Goal: Navigation & Orientation: Go to known website

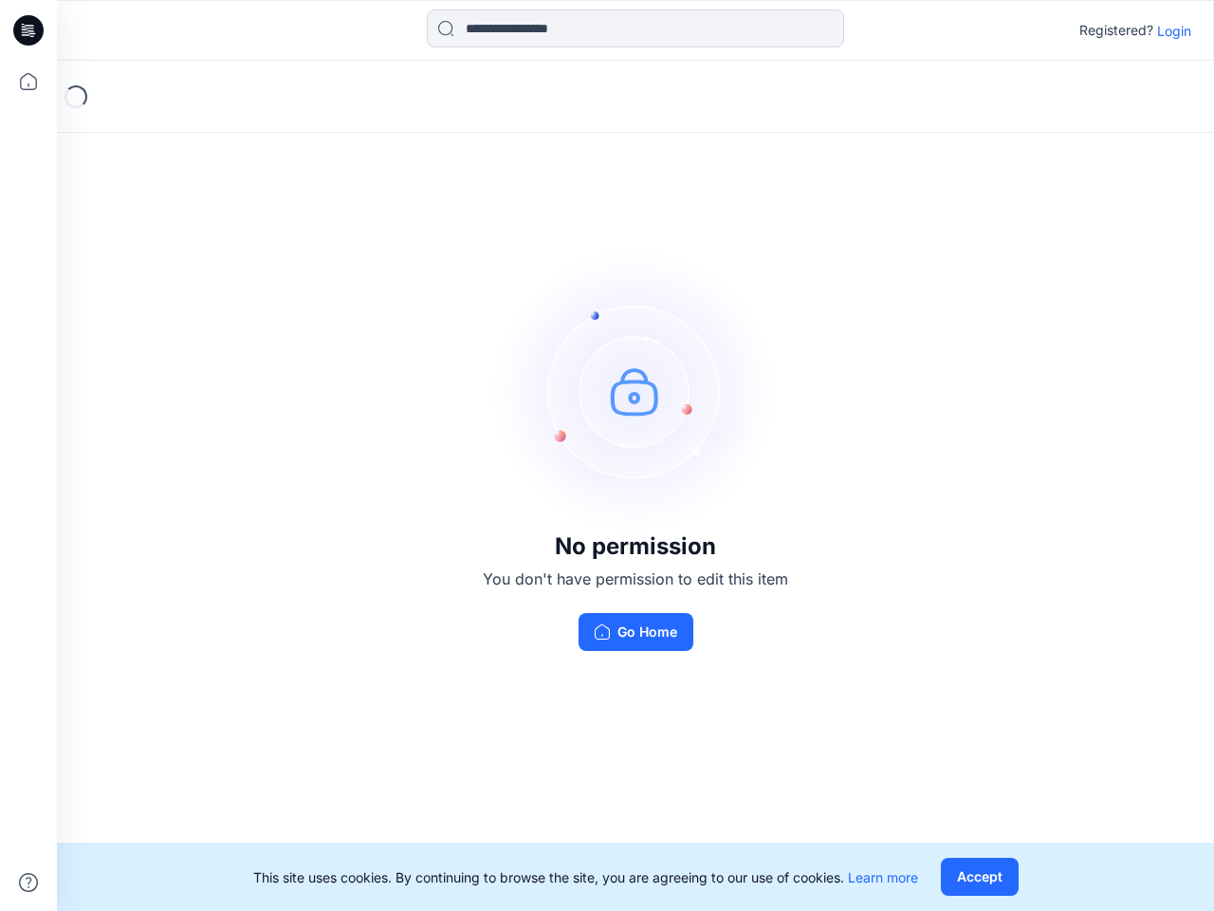
click at [607, 455] on img at bounding box center [635, 391] width 285 height 285
click at [29, 30] on icon at bounding box center [32, 30] width 8 height 1
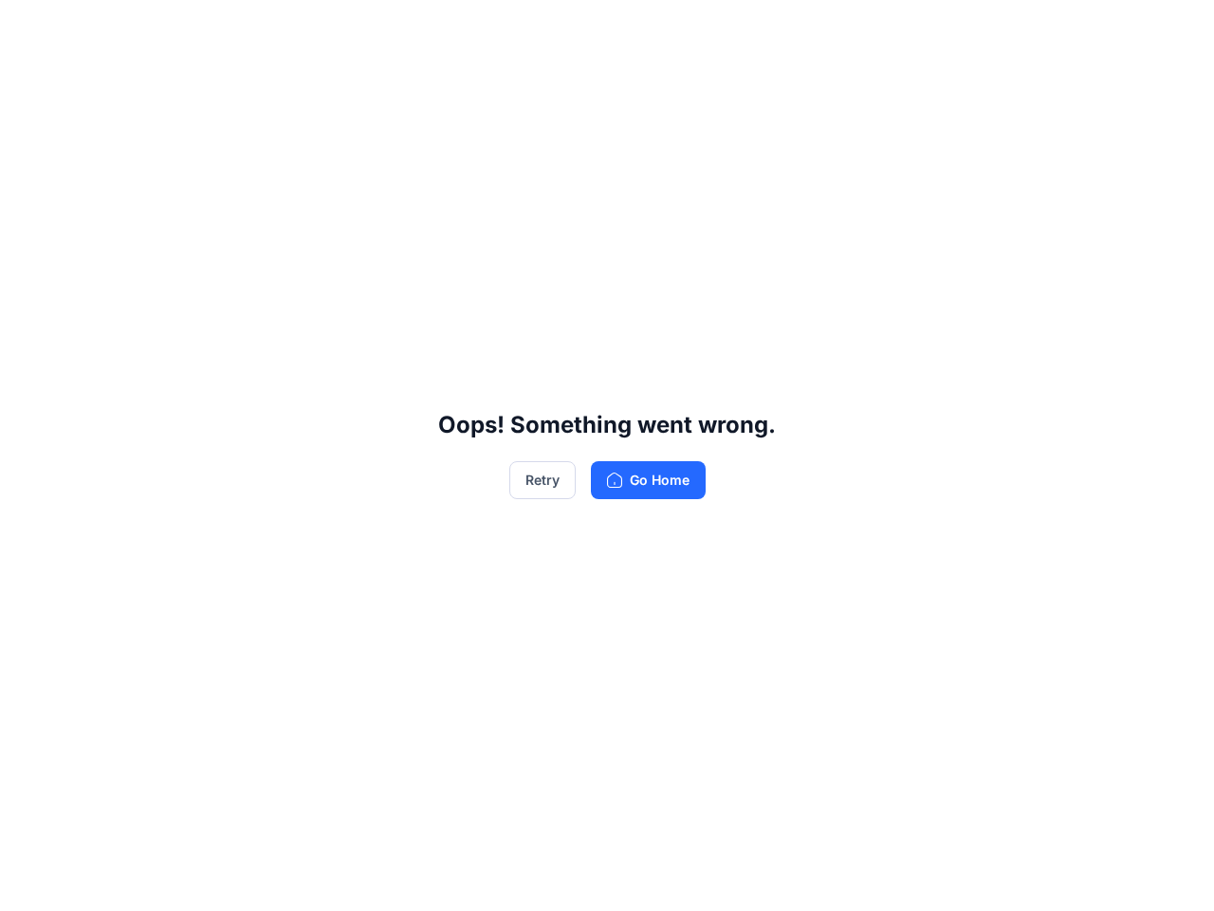
click at [28, 82] on div "Oops! Something went wrong. Retry Go Home" at bounding box center [607, 455] width 1214 height 911
click at [28, 882] on div "Oops! Something went wrong. Retry Go Home" at bounding box center [607, 455] width 1214 height 911
click at [636, 28] on div "Oops! Something went wrong. Retry Go Home" at bounding box center [607, 455] width 1214 height 911
click at [1175, 30] on div "Oops! Something went wrong. Retry Go Home" at bounding box center [607, 455] width 1214 height 911
click at [979, 877] on div "Oops! Something went wrong. Retry Go Home" at bounding box center [607, 455] width 1214 height 911
